Goal: Task Accomplishment & Management: Manage account settings

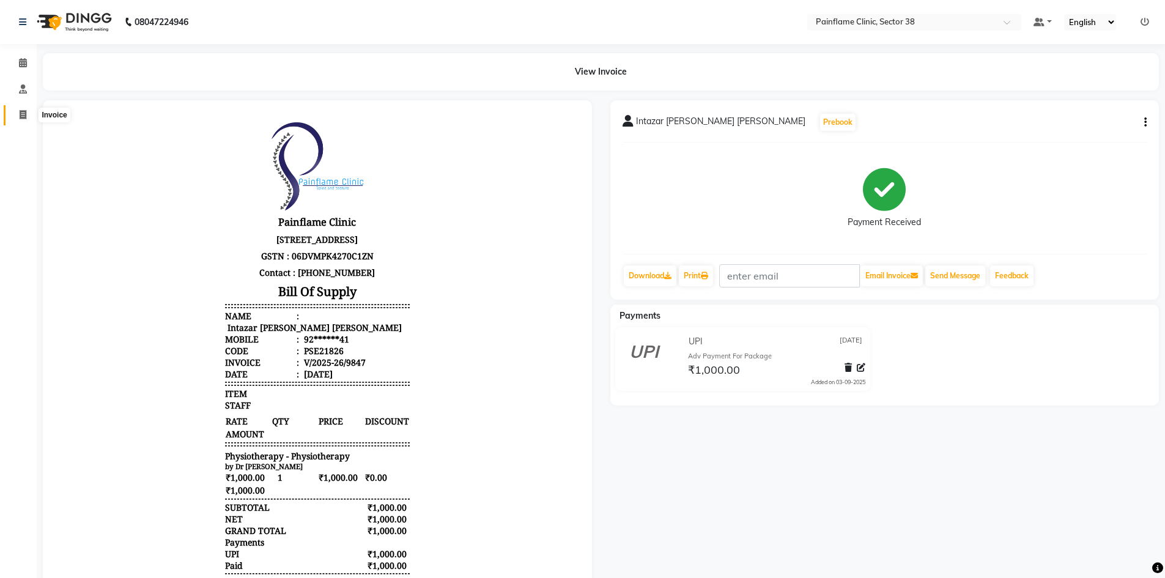
click at [26, 117] on icon at bounding box center [23, 114] width 7 height 9
select select "service"
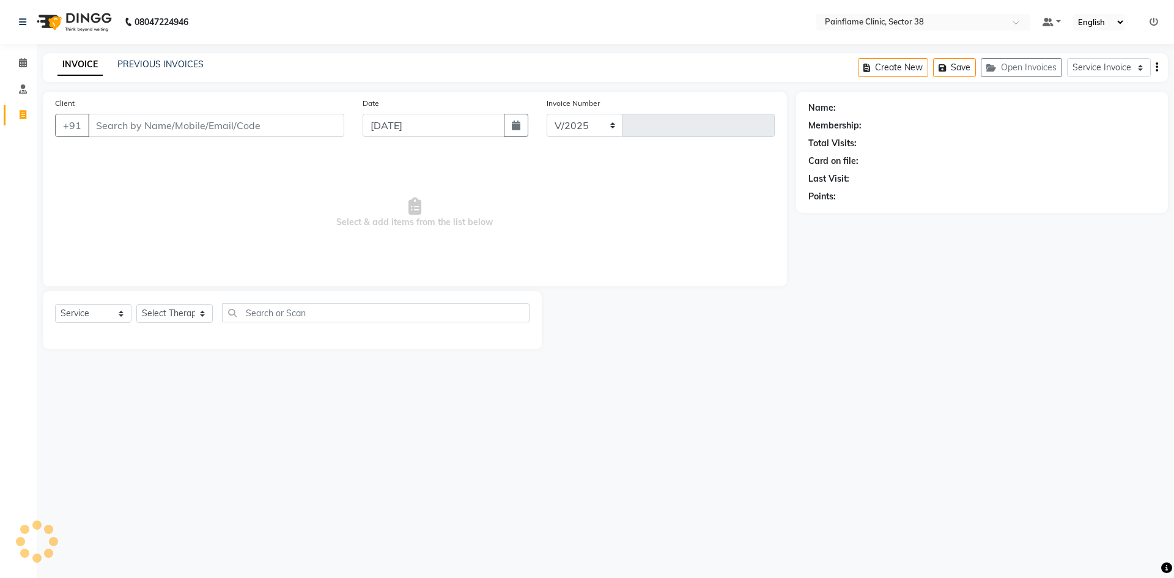
select select "3964"
type input "9857"
click at [172, 63] on link "PREVIOUS INVOICES" at bounding box center [160, 64] width 86 height 11
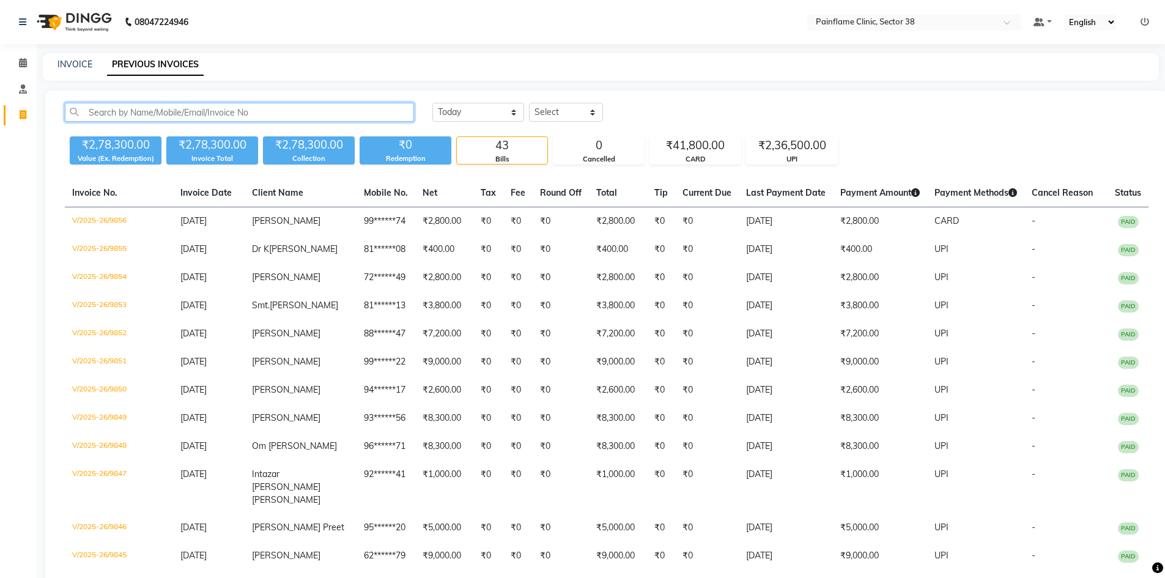
click at [184, 114] on input "text" at bounding box center [239, 112] width 349 height 19
paste input "8804768047"
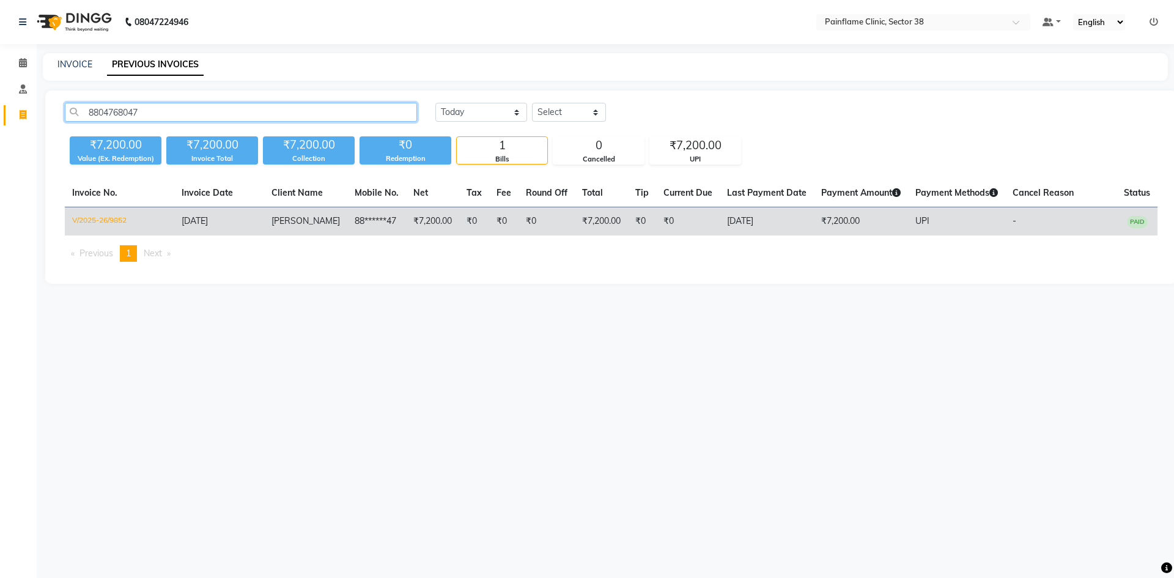
type input "8804768047"
click at [705, 226] on td "₹0" at bounding box center [688, 221] width 64 height 29
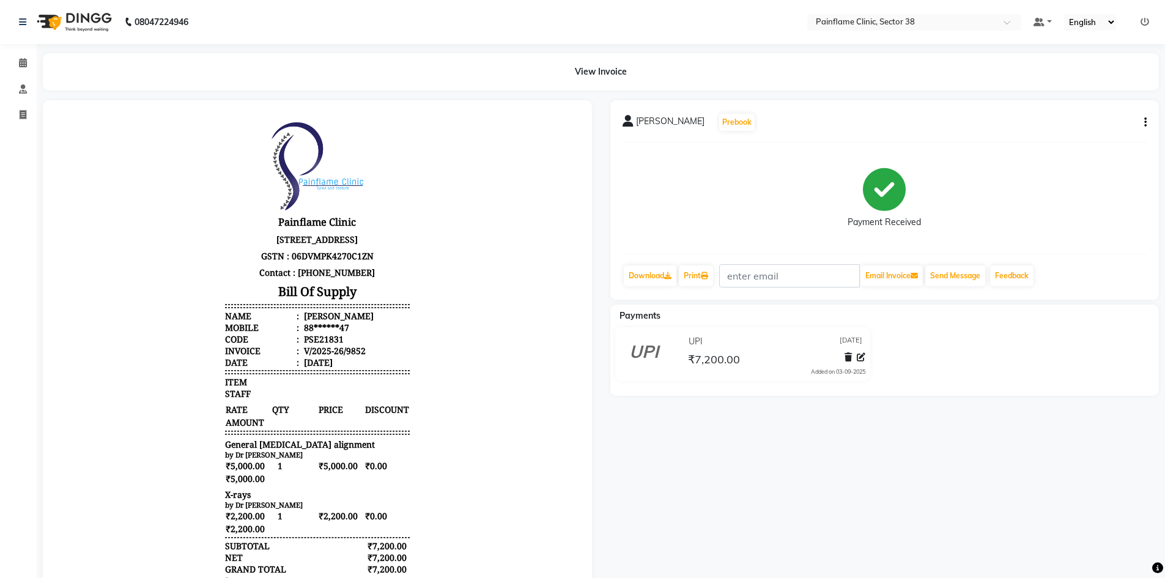
click at [1144, 122] on icon "button" at bounding box center [1145, 122] width 2 height 1
click at [1071, 150] on div "Edit Invoice" at bounding box center [1084, 145] width 84 height 15
select select "service"
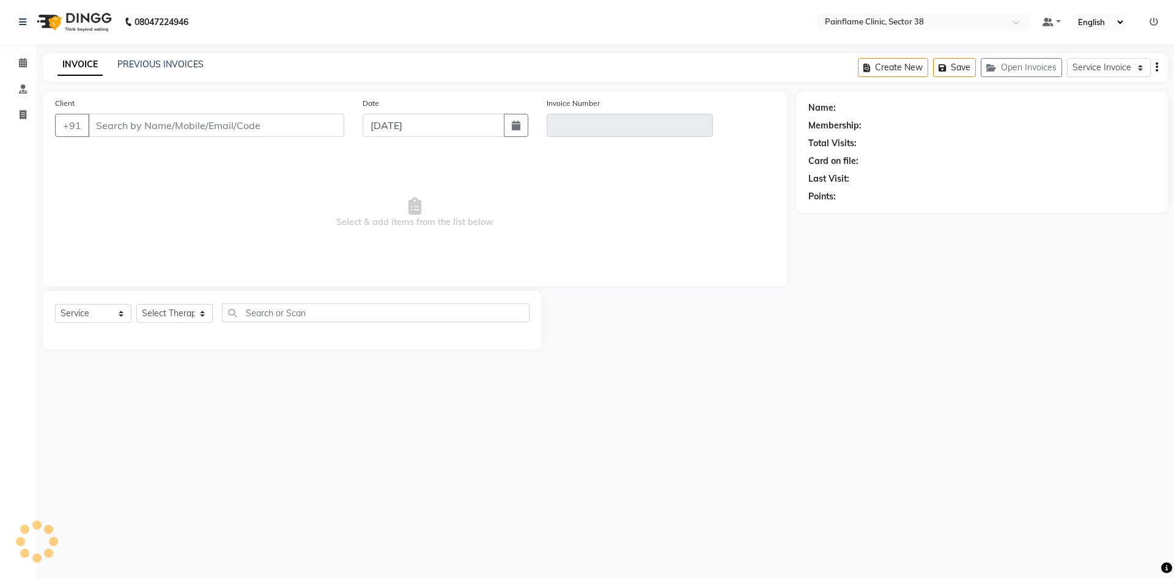
type input "88******47"
type input "V/2025-26/9852"
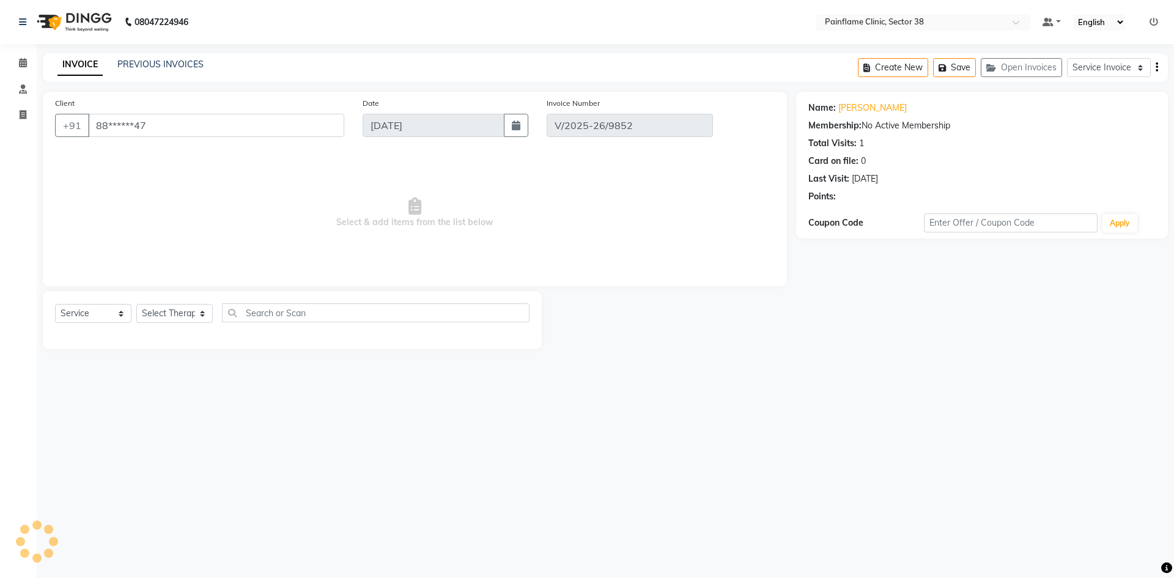
select select "select"
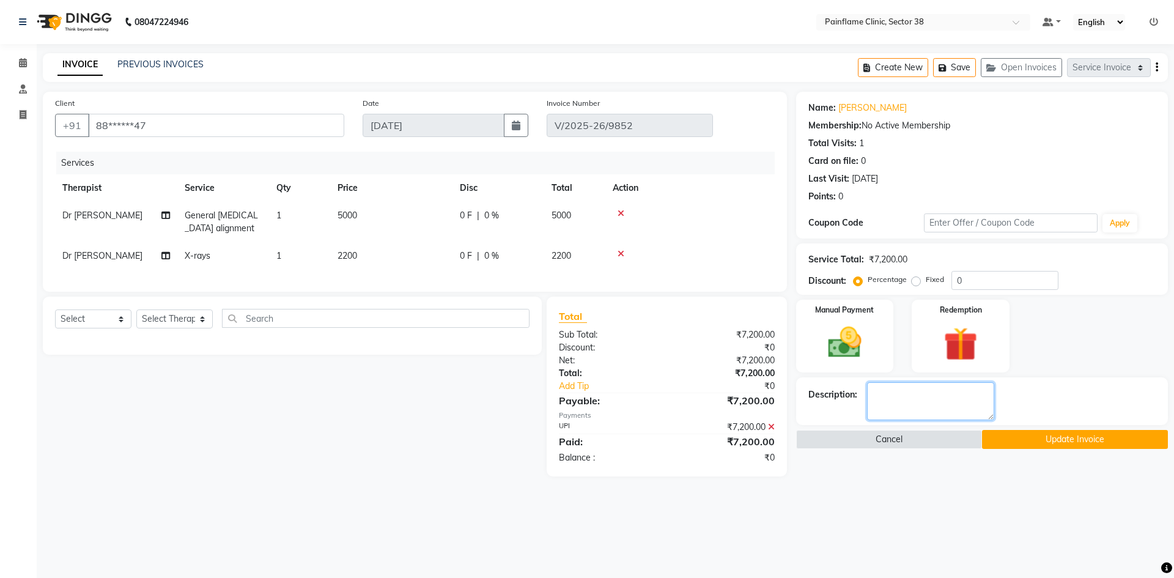
click at [897, 384] on textarea at bounding box center [930, 401] width 127 height 38
type textarea "Only Consultation"
click at [1086, 446] on button "Update Invoice" at bounding box center [1075, 439] width 186 height 19
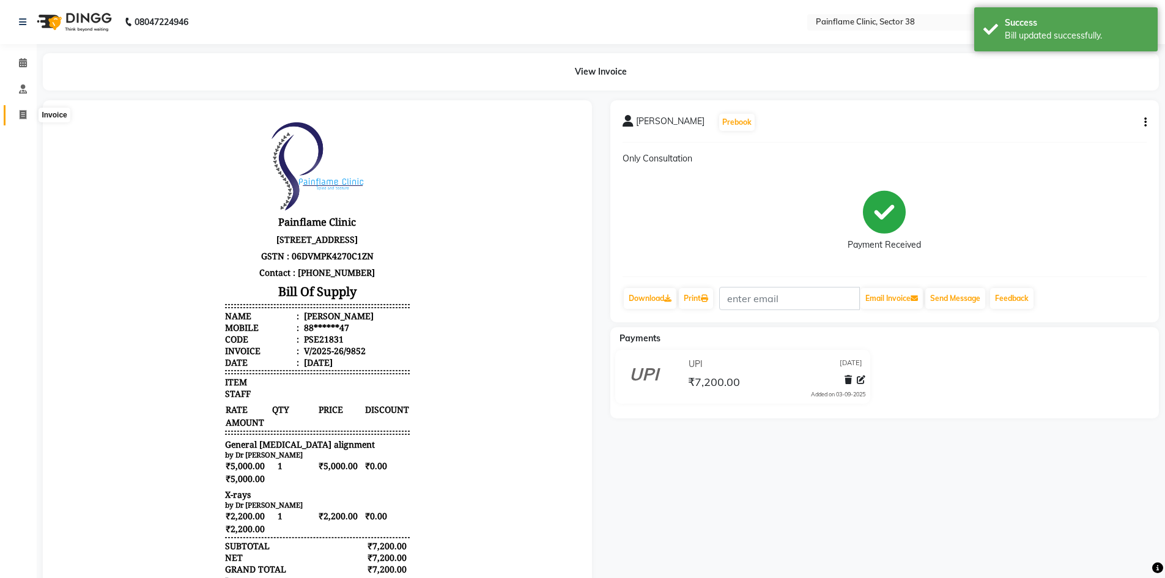
click at [17, 119] on span at bounding box center [22, 115] width 21 height 14
select select "service"
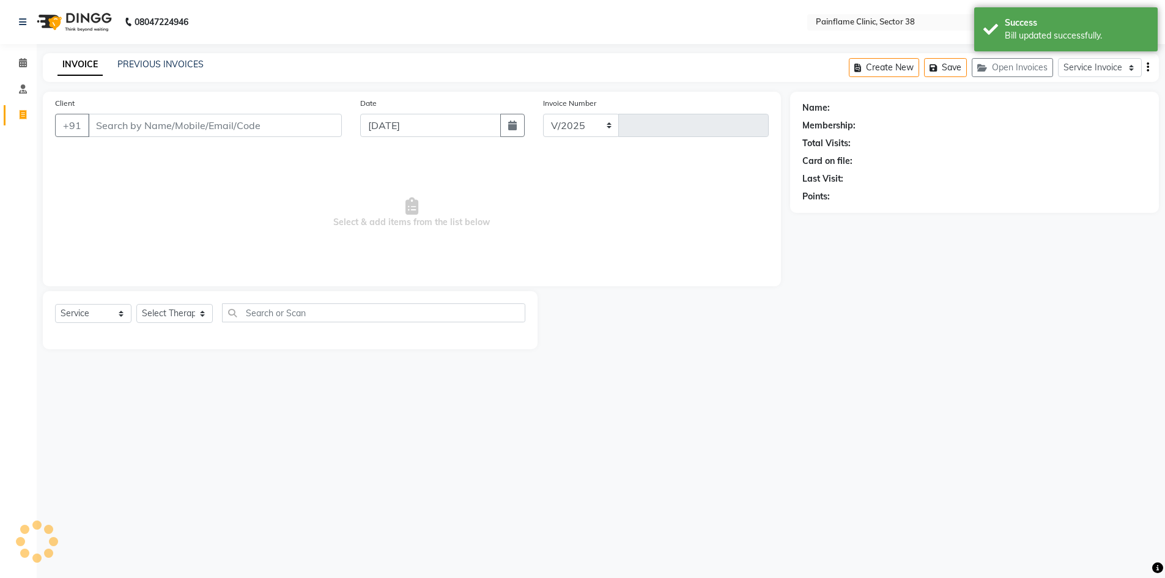
select select "3964"
type input "9857"
